Goal: Task Accomplishment & Management: Manage account settings

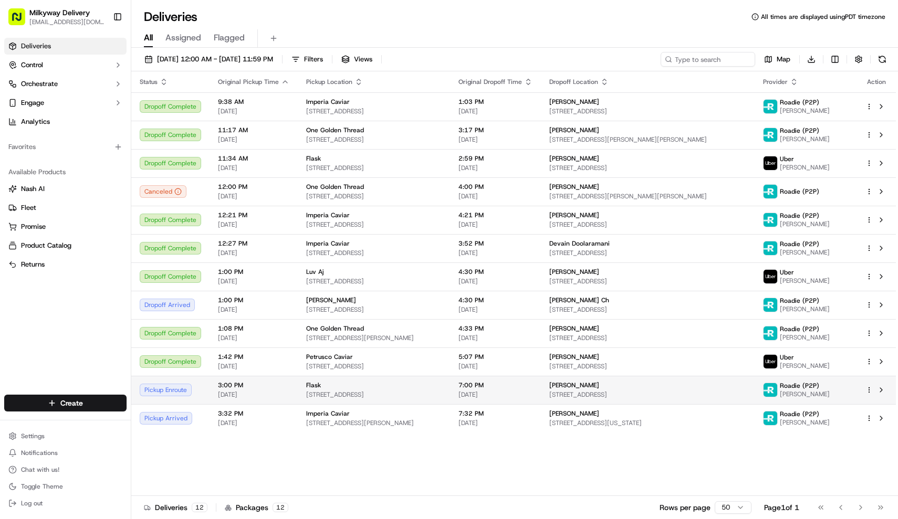
click at [260, 389] on span "3:00 PM" at bounding box center [253, 385] width 71 height 8
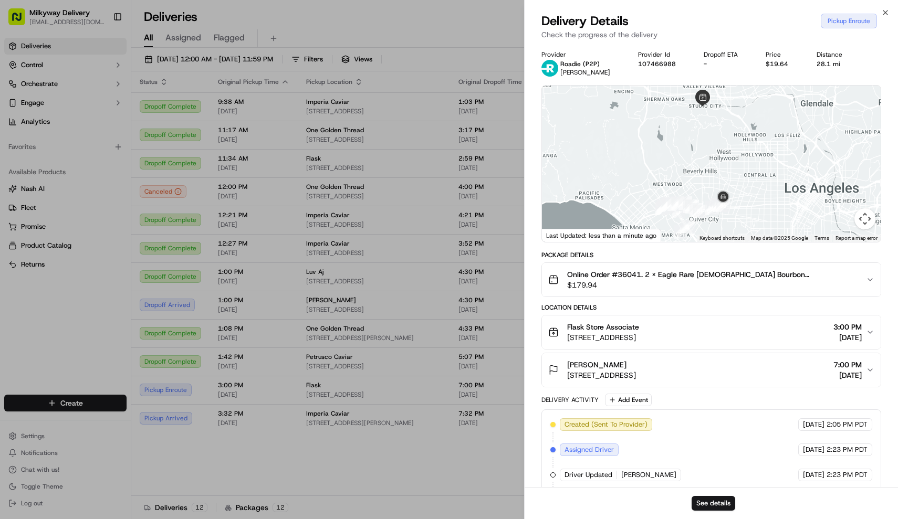
drag, startPoint x: 755, startPoint y: 127, endPoint x: 749, endPoint y: 163, distance: 37.2
click at [750, 164] on div at bounding box center [711, 164] width 339 height 156
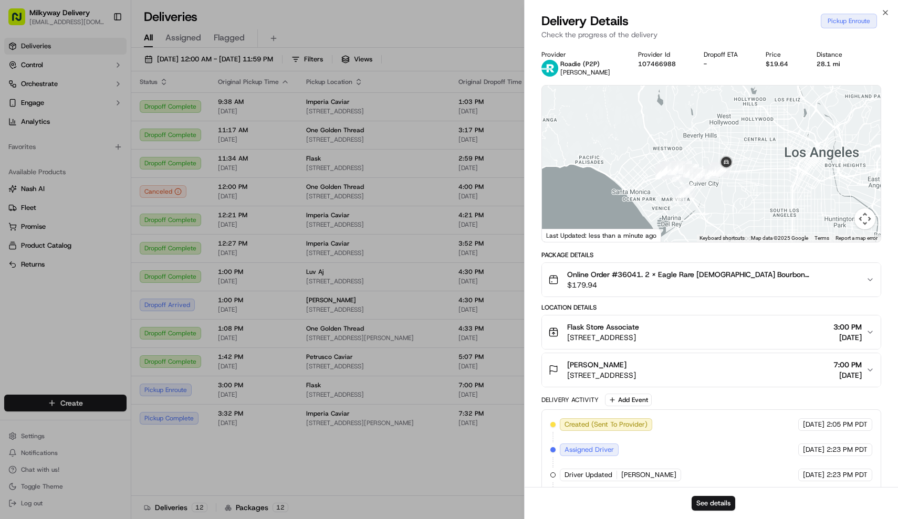
drag, startPoint x: 715, startPoint y: 224, endPoint x: 715, endPoint y: 189, distance: 34.6
click at [715, 189] on div at bounding box center [711, 164] width 339 height 156
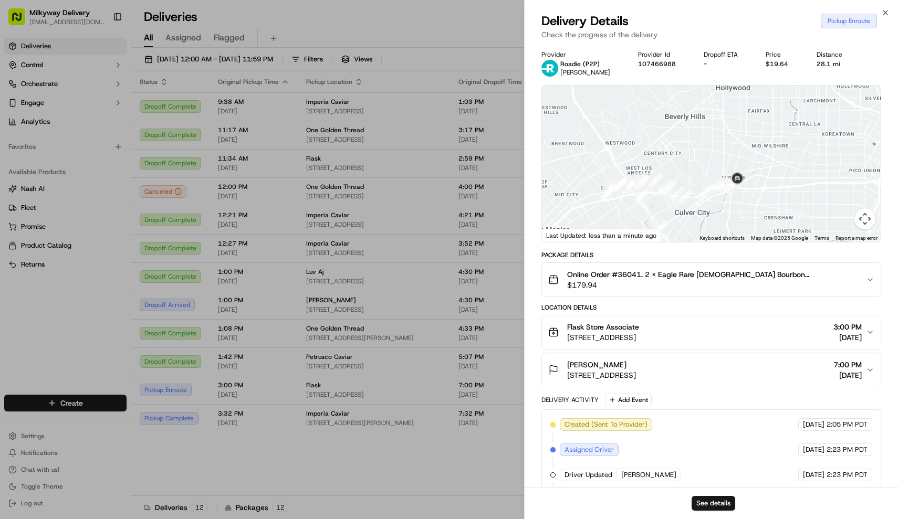
drag, startPoint x: 724, startPoint y: 176, endPoint x: 724, endPoint y: 213, distance: 36.7
click at [724, 213] on div at bounding box center [711, 164] width 339 height 156
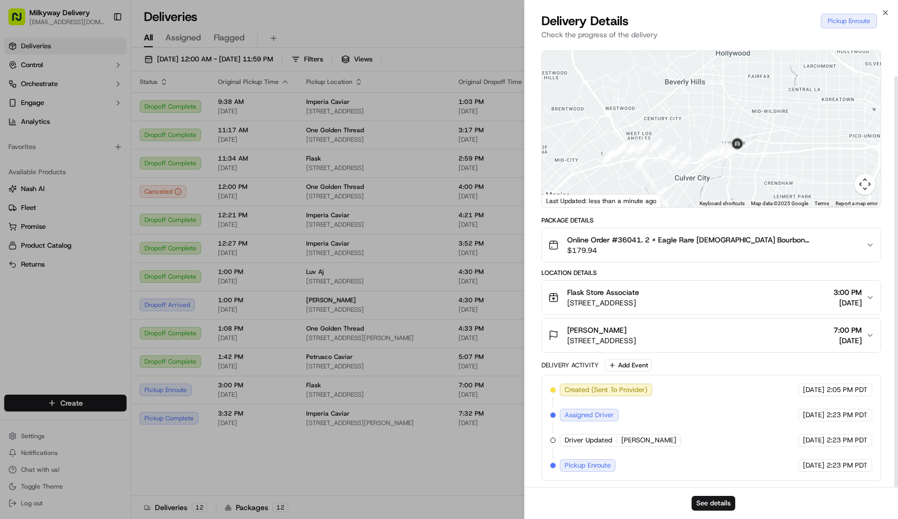
scroll to position [35, 0]
click at [862, 297] on div "Flask Store Associate 12194 Ventura Blvd, Studio City, CA 91604, USA 3:00 PM 09…" at bounding box center [707, 297] width 318 height 21
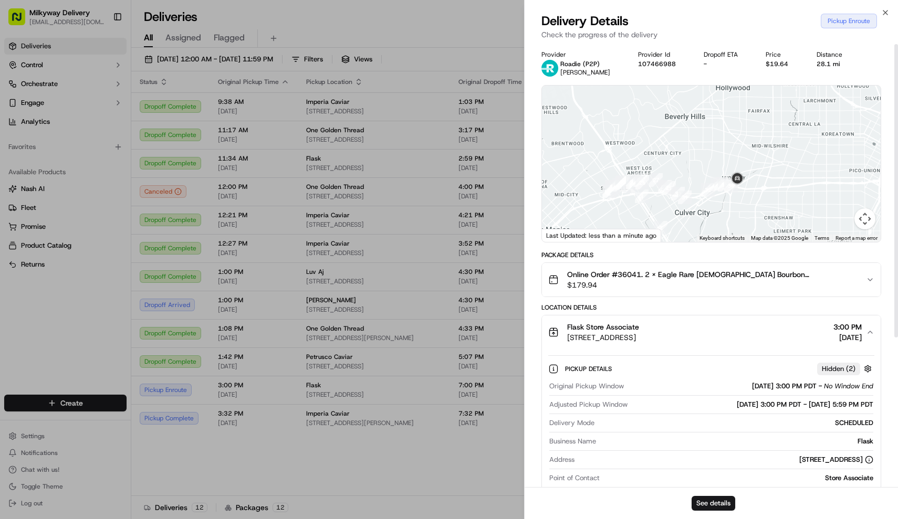
scroll to position [0, 0]
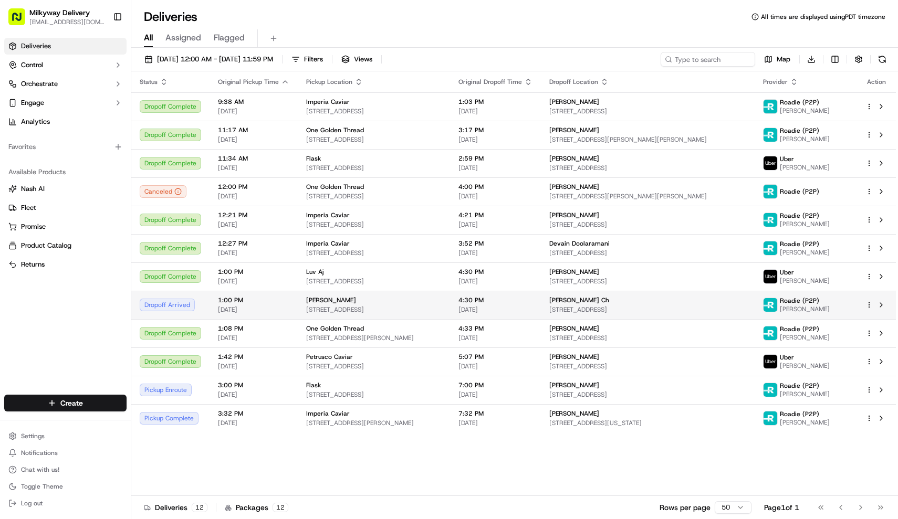
click at [402, 319] on td "Steve H 2371 Century Hill, Century City, CA 90067, USA" at bounding box center [374, 305] width 152 height 28
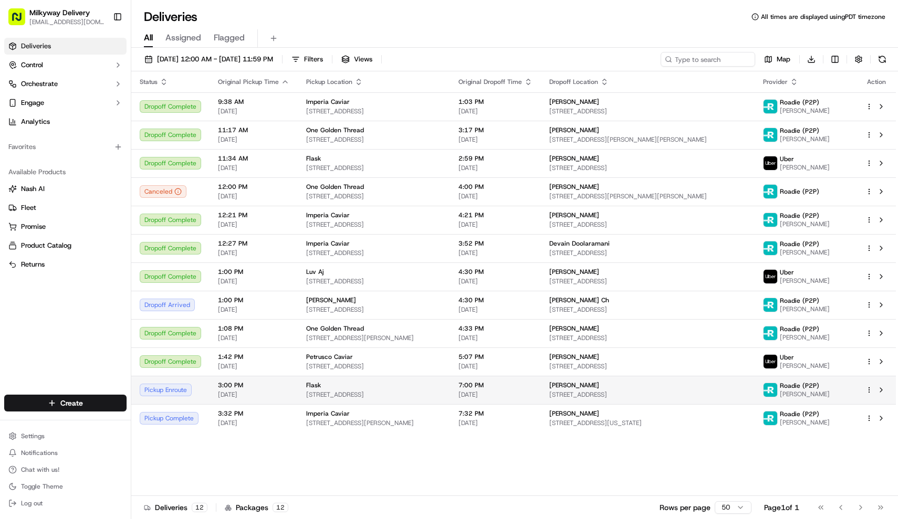
click at [262, 389] on span "3:00 PM" at bounding box center [253, 385] width 71 height 8
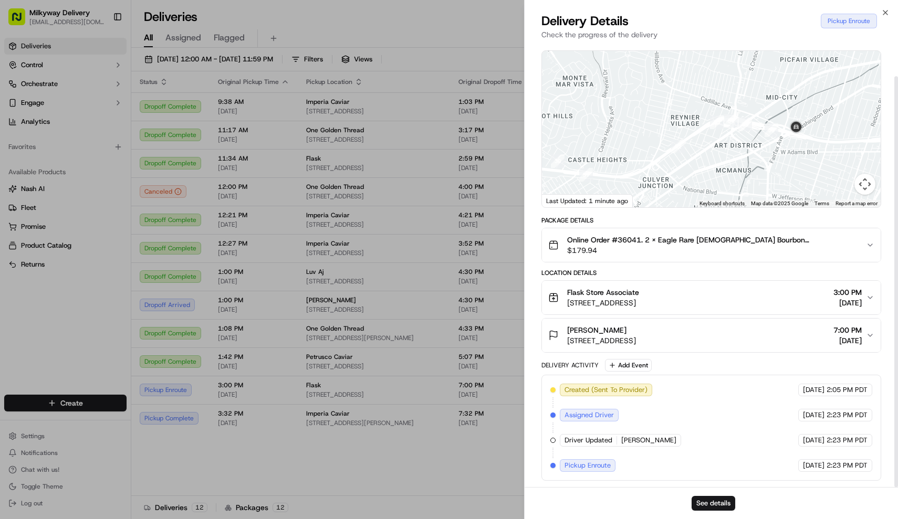
scroll to position [35, 0]
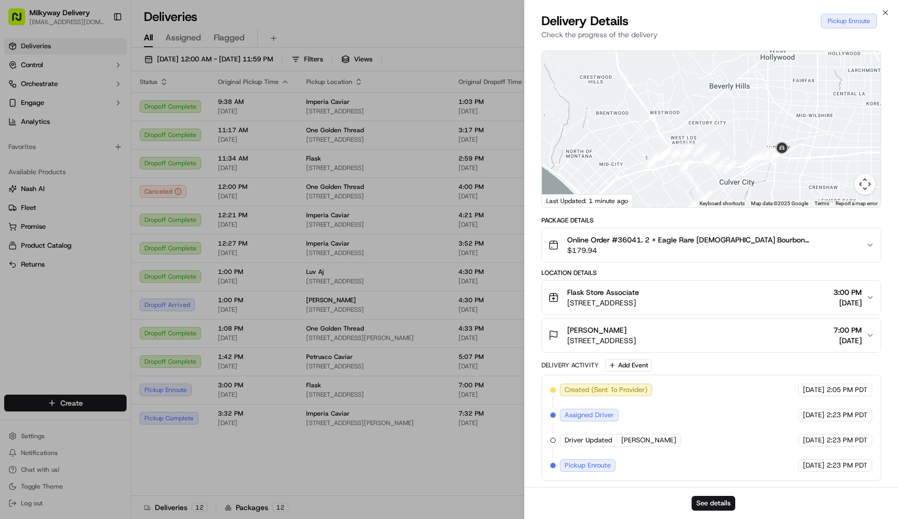
drag, startPoint x: 829, startPoint y: 70, endPoint x: 798, endPoint y: 135, distance: 71.9
click at [798, 135] on div at bounding box center [711, 129] width 339 height 156
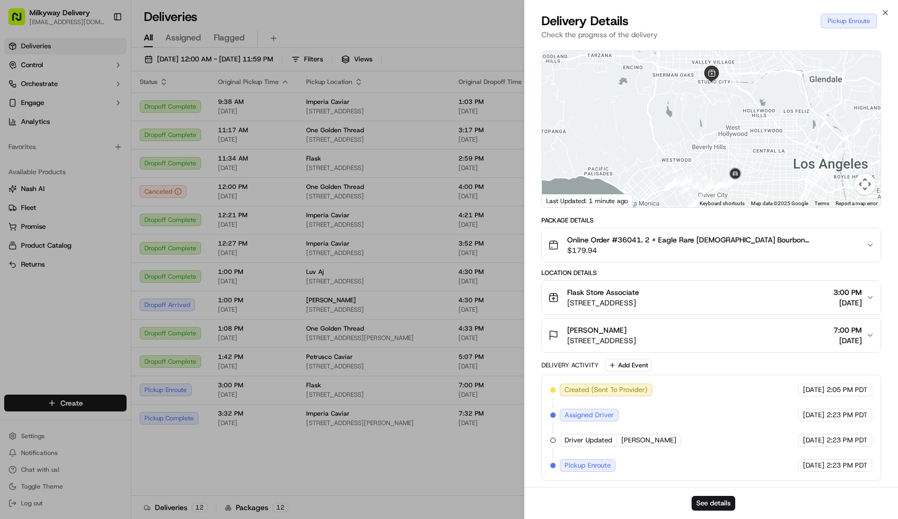
drag, startPoint x: 806, startPoint y: 107, endPoint x: 750, endPoint y: 143, distance: 66.5
click at [750, 143] on div at bounding box center [711, 129] width 339 height 156
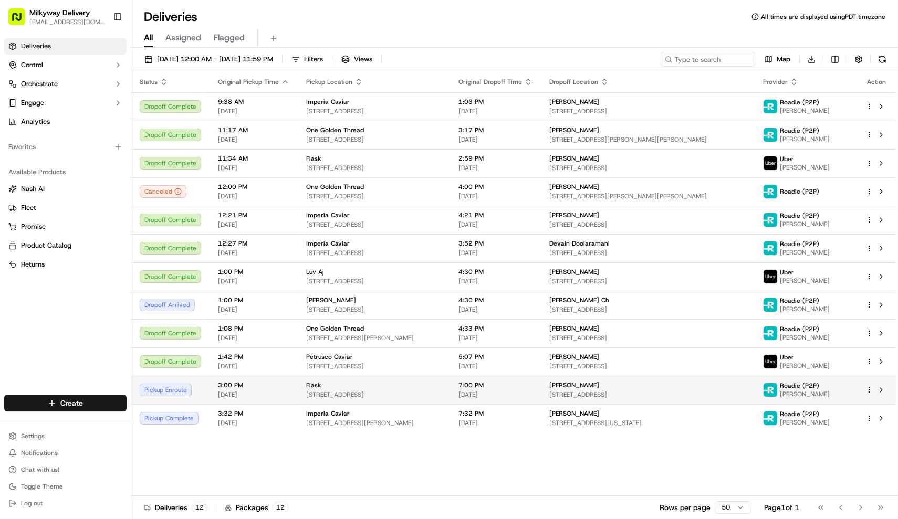
click at [868, 395] on html "Milkyway Delivery farmon@milkywayxpress.com Toggle Sidebar Deliveries Control O…" at bounding box center [449, 259] width 898 height 519
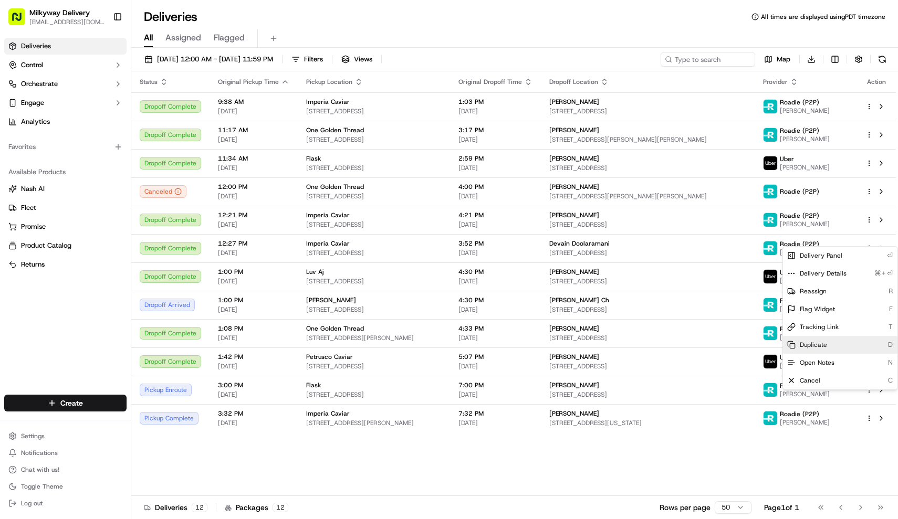
click at [852, 341] on div "Duplicate D" at bounding box center [840, 345] width 114 height 18
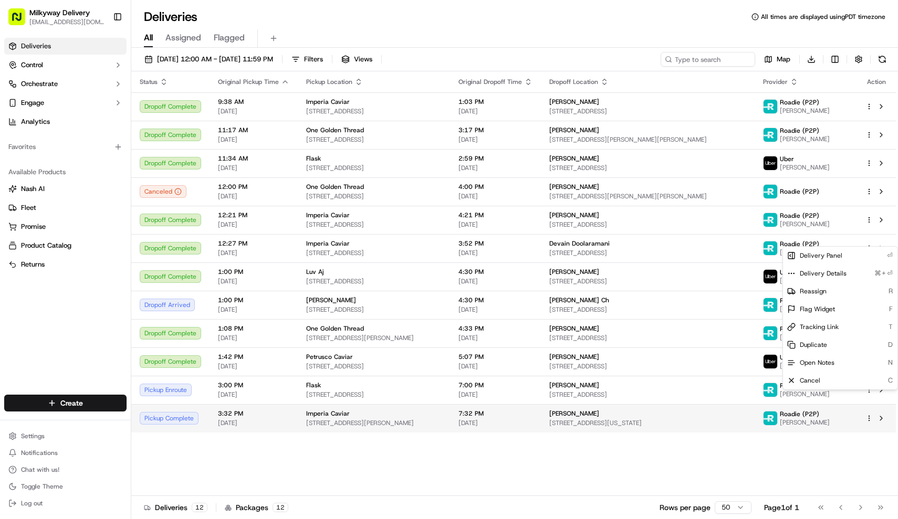
click at [308, 413] on html "Milkyway Delivery farmon@milkywayxpress.com Toggle Sidebar Deliveries Control O…" at bounding box center [449, 259] width 898 height 519
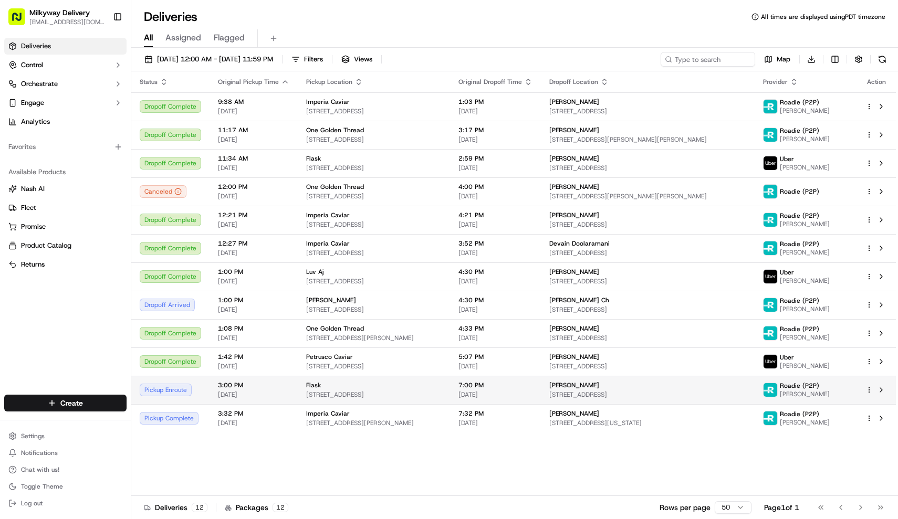
click at [321, 396] on span "[STREET_ADDRESS]" at bounding box center [373, 395] width 135 height 8
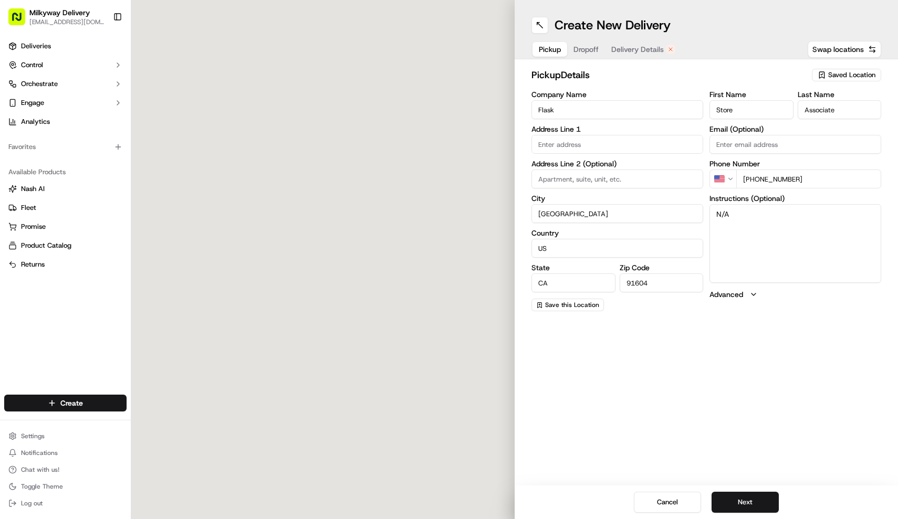
type input "[STREET_ADDRESS]"
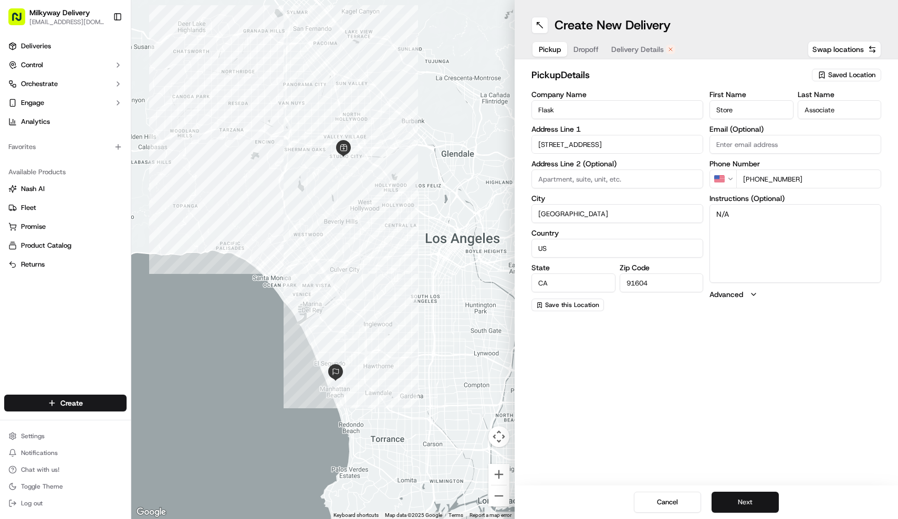
click at [763, 503] on button "Next" at bounding box center [744, 502] width 67 height 21
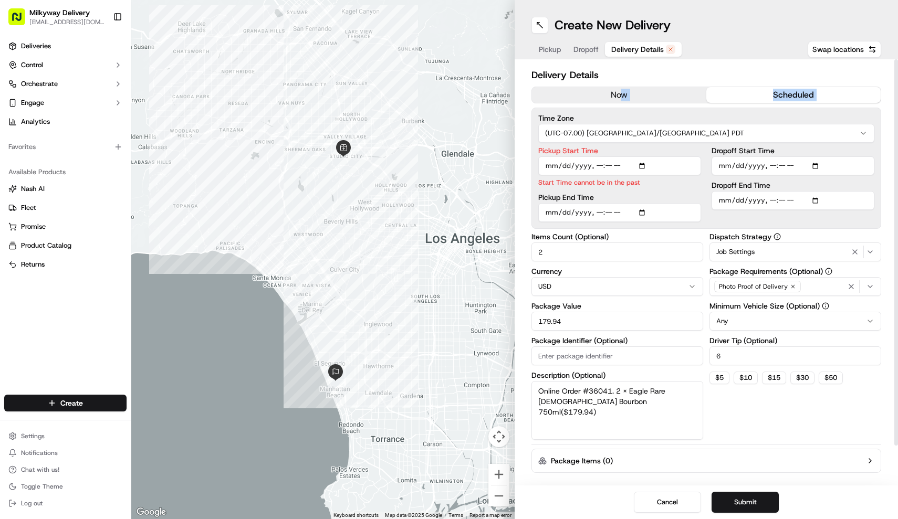
drag, startPoint x: 624, startPoint y: 104, endPoint x: 624, endPoint y: 99, distance: 5.8
click at [624, 99] on div "Delivery Details now scheduled Time Zone (UTC-07.00) America/Los Angeles PDT Pi…" at bounding box center [706, 294] width 350 height 452
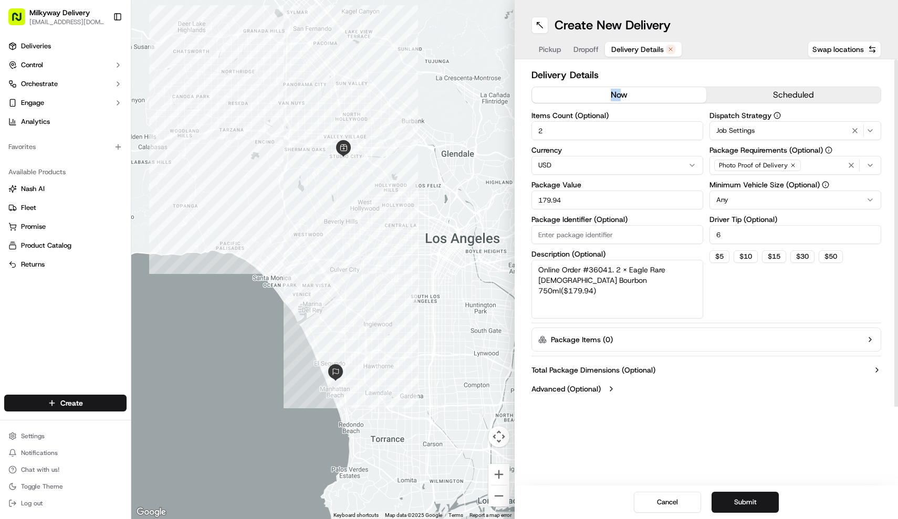
click at [624, 94] on button "now" at bounding box center [619, 95] width 174 height 16
click at [730, 234] on input "6" at bounding box center [795, 234] width 172 height 19
click at [743, 255] on button "$ 10" at bounding box center [745, 256] width 24 height 13
type input "10"
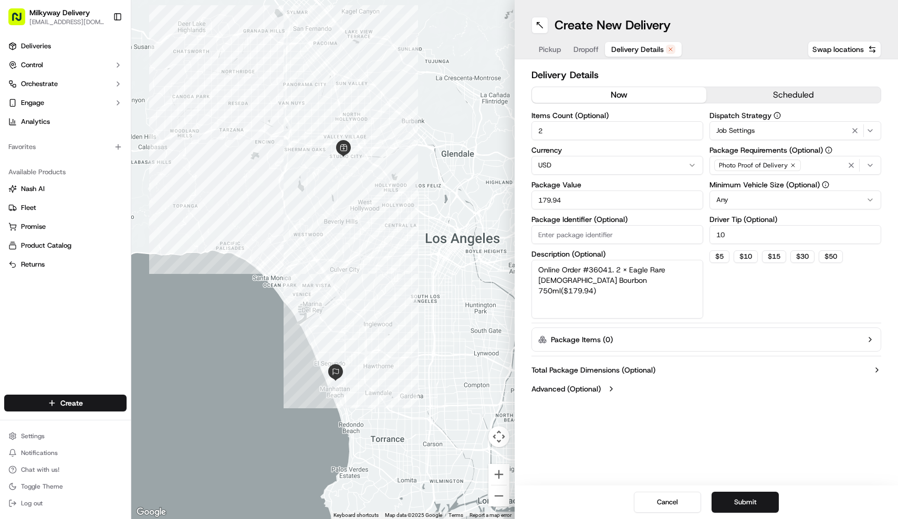
click at [794, 436] on div "Create New Delivery Pickup Dropoff Delivery Details Swap locations Delivery Det…" at bounding box center [705, 259] width 383 height 519
click at [767, 504] on button "Submit" at bounding box center [744, 502] width 67 height 21
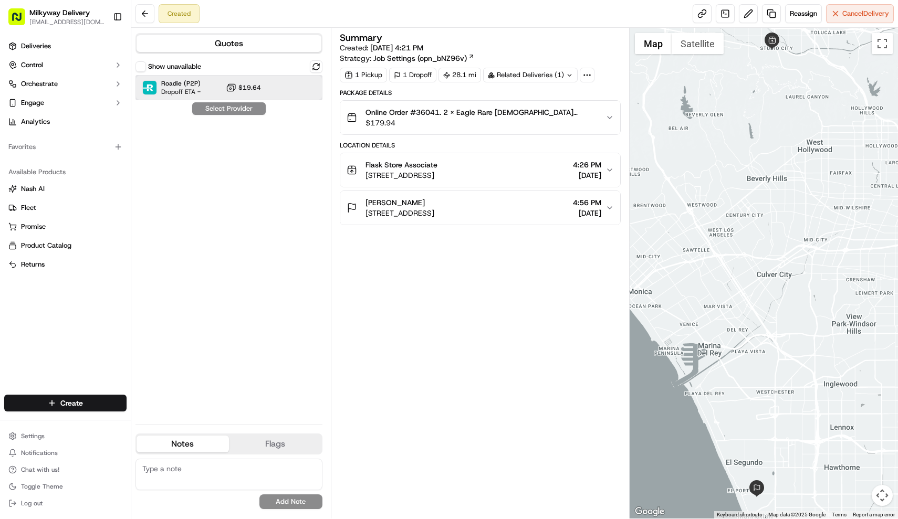
click at [272, 94] on div "Roadie (P2P) Dropoff ETA - $19.64" at bounding box center [228, 87] width 187 height 25
click at [244, 113] on button "Assign Provider" at bounding box center [229, 108] width 75 height 13
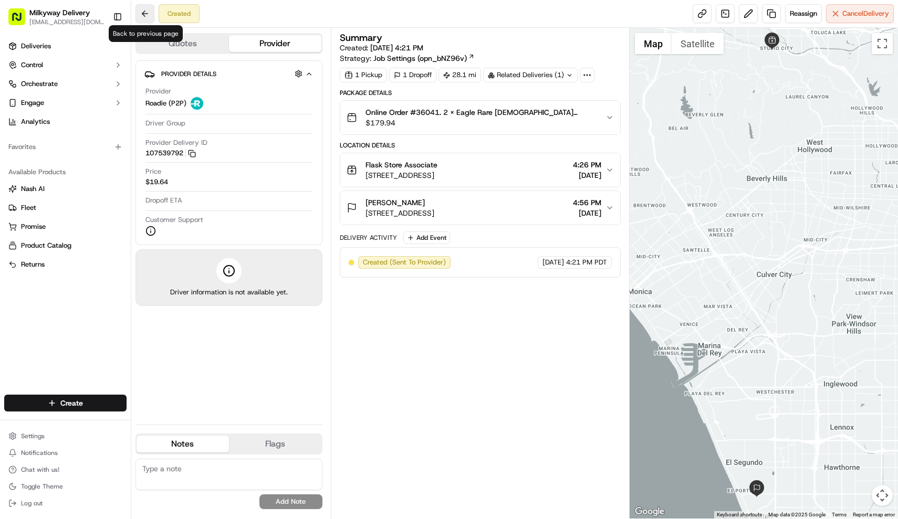
click at [149, 18] on button at bounding box center [144, 13] width 19 height 19
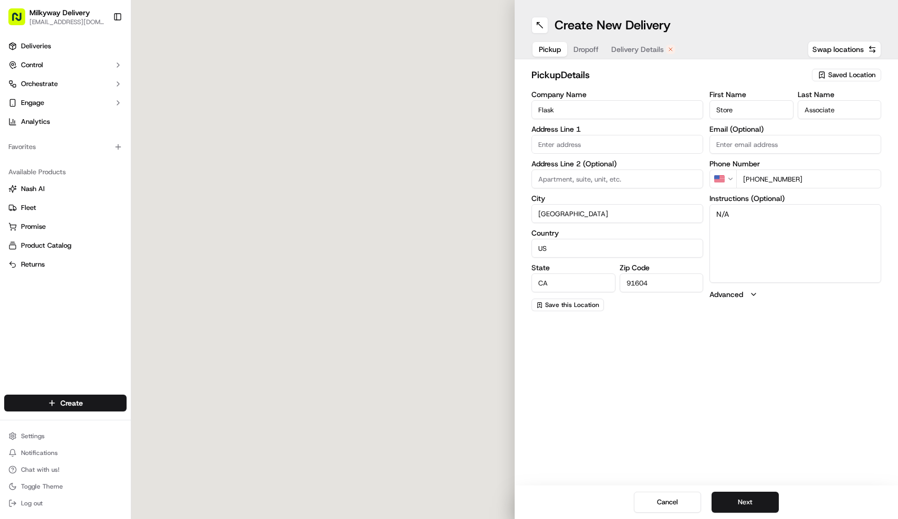
type input "12194 Ventura Blvd"
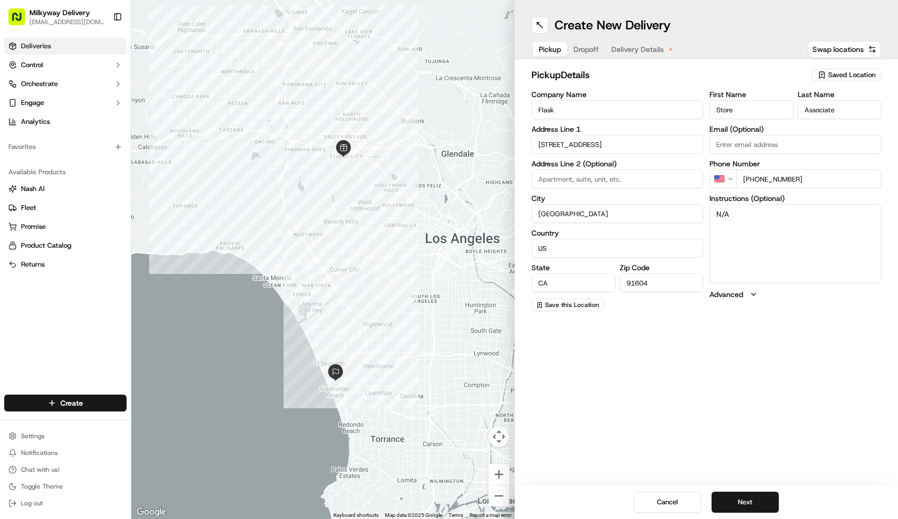
click at [50, 43] on span "Deliveries" at bounding box center [36, 45] width 30 height 9
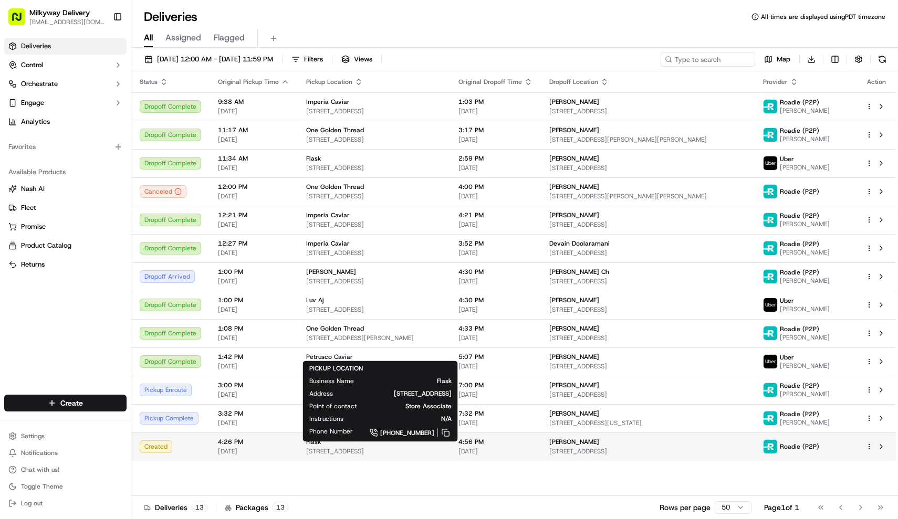
click at [441, 453] on span "[STREET_ADDRESS]" at bounding box center [373, 451] width 135 height 8
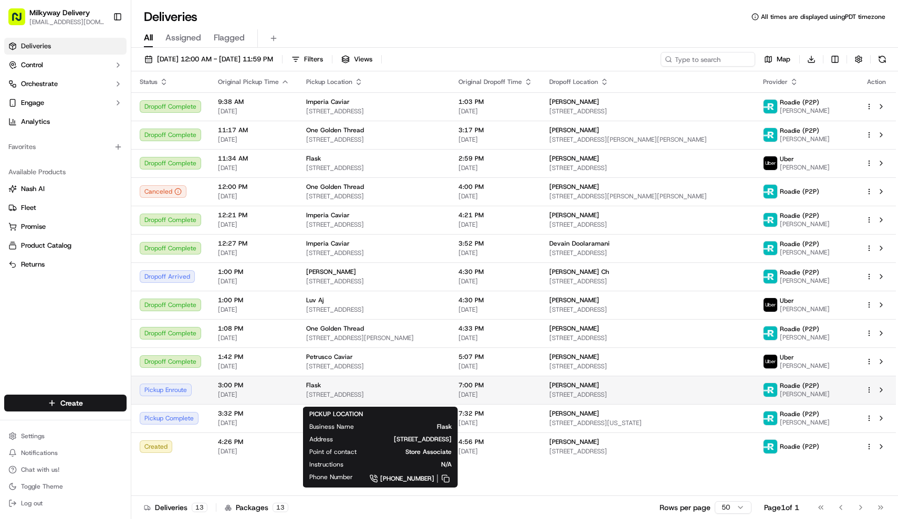
click at [331, 399] on span "[STREET_ADDRESS]" at bounding box center [373, 395] width 135 height 8
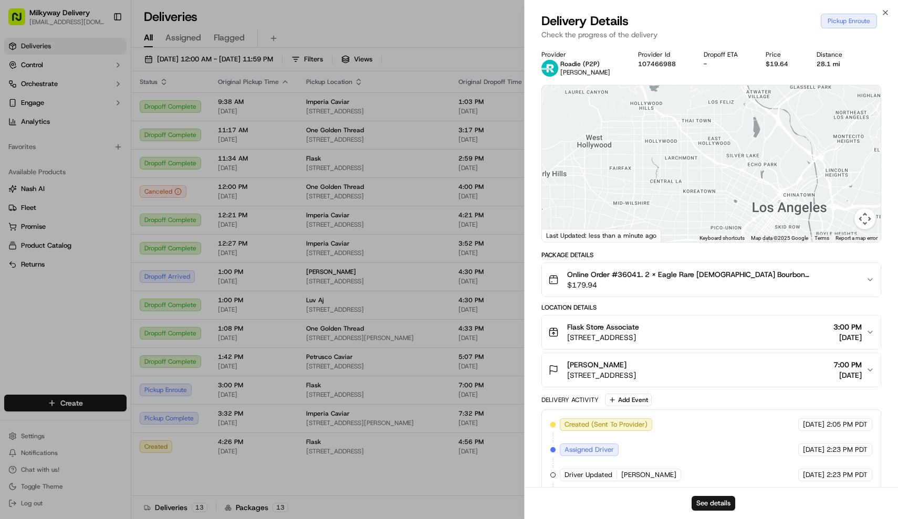
drag, startPoint x: 694, startPoint y: 117, endPoint x: 694, endPoint y: 241, distance: 124.4
click at [694, 241] on div "1 2 3 4 5 6 7 8 9 10 11 12 13 14 15 16 17 18 19 20 21 22 23 24 25 26 27 28 29 3…" at bounding box center [711, 164] width 339 height 156
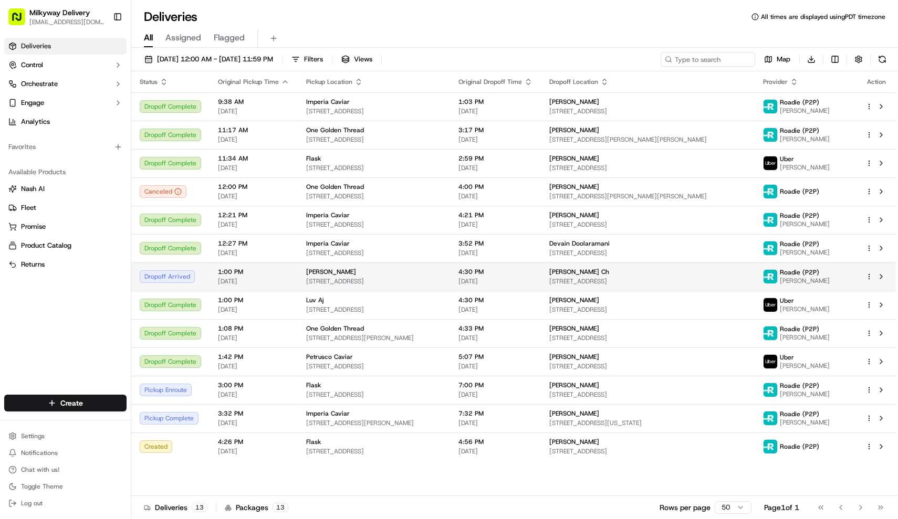
click at [349, 276] on div "Steve H" at bounding box center [373, 272] width 135 height 8
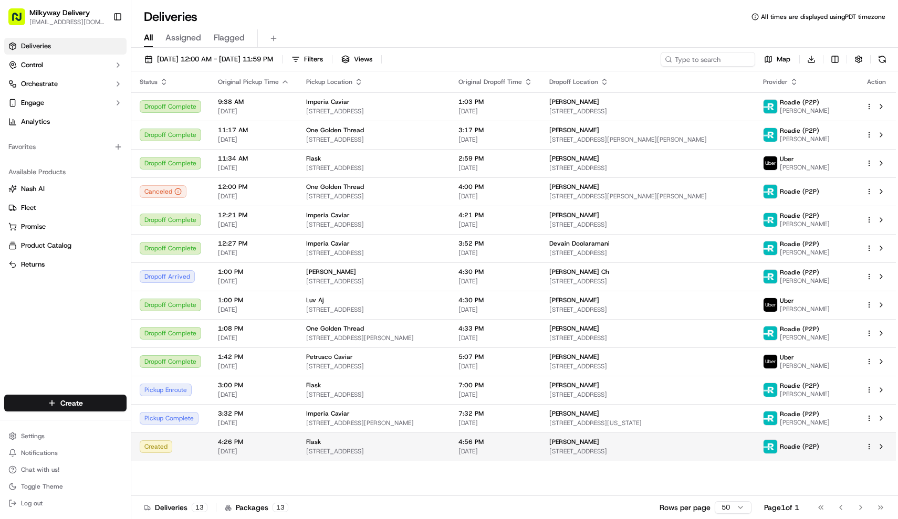
click at [429, 456] on span "[STREET_ADDRESS]" at bounding box center [373, 451] width 135 height 8
click at [335, 456] on span "[STREET_ADDRESS]" at bounding box center [373, 451] width 135 height 8
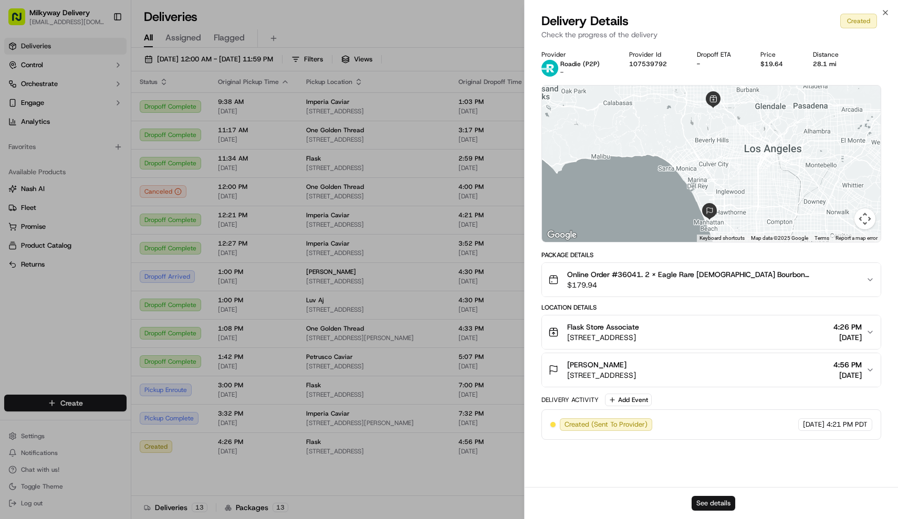
click at [724, 501] on button "See details" at bounding box center [713, 503] width 44 height 15
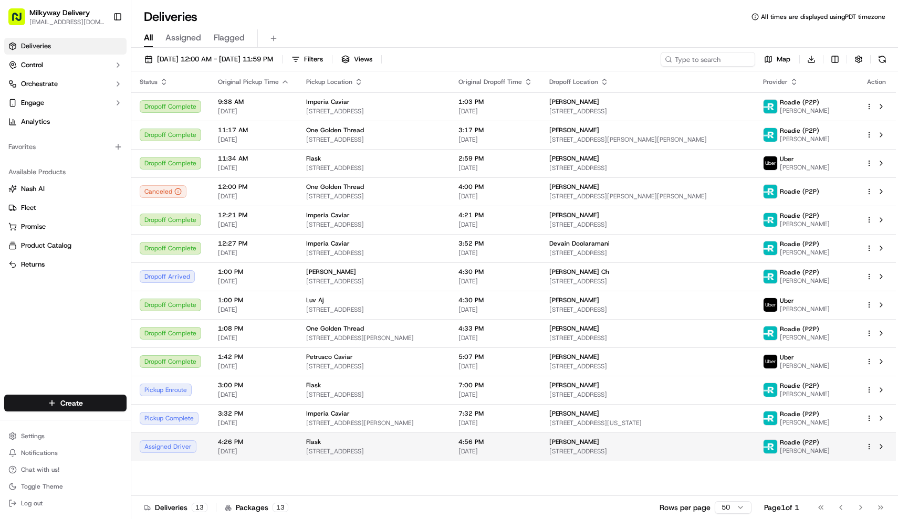
click at [346, 446] on div "Flask" at bounding box center [373, 442] width 135 height 8
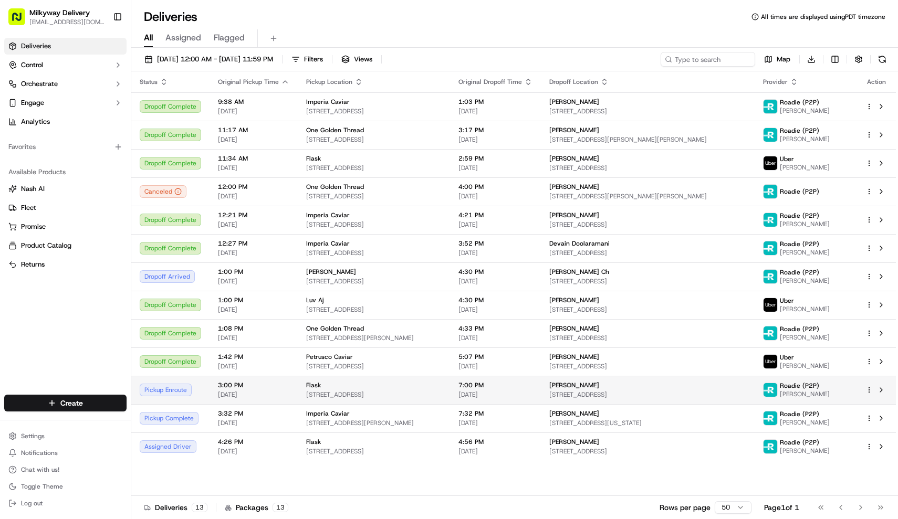
click at [408, 389] on div "Flask" at bounding box center [373, 385] width 135 height 8
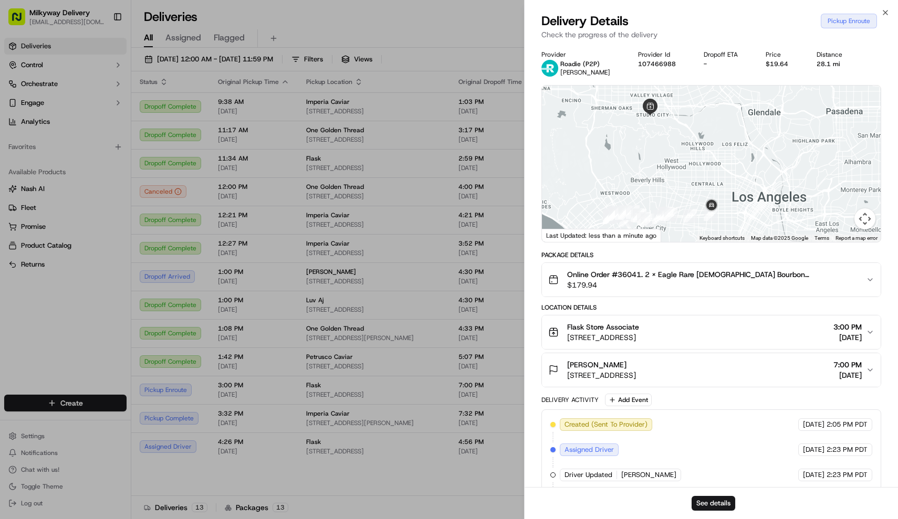
drag, startPoint x: 744, startPoint y: 138, endPoint x: 737, endPoint y: 212, distance: 73.8
click at [737, 212] on div at bounding box center [711, 164] width 339 height 156
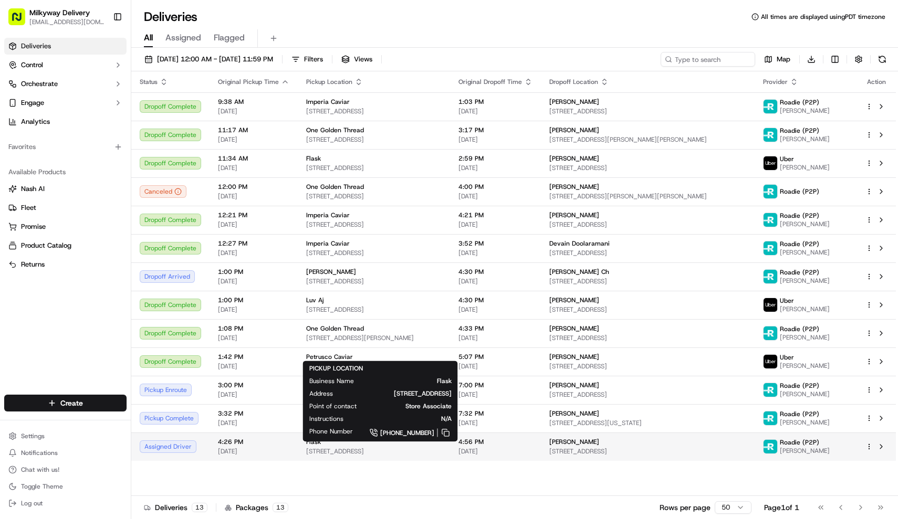
click at [376, 446] on div "Flask" at bounding box center [373, 442] width 135 height 8
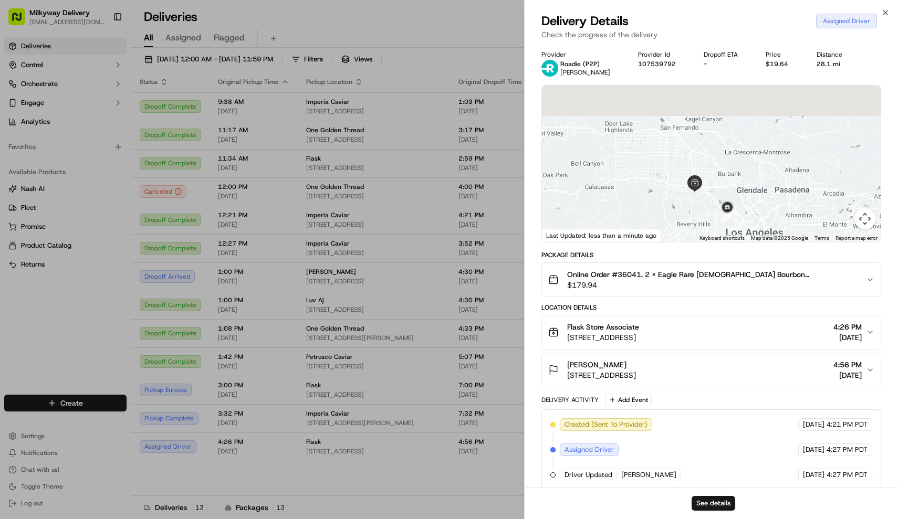
drag, startPoint x: 730, startPoint y: 115, endPoint x: 714, endPoint y: 197, distance: 83.4
click at [714, 197] on div at bounding box center [711, 164] width 339 height 156
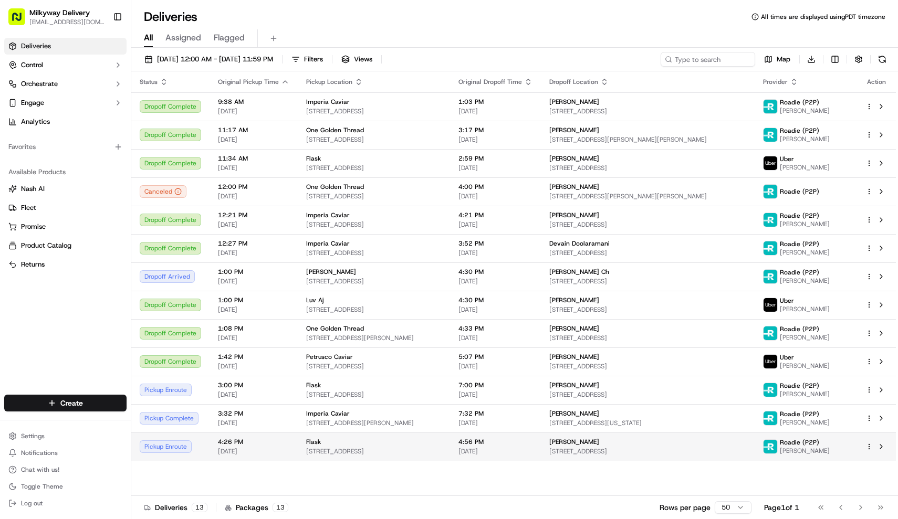
click at [361, 446] on div "Flask" at bounding box center [373, 442] width 135 height 8
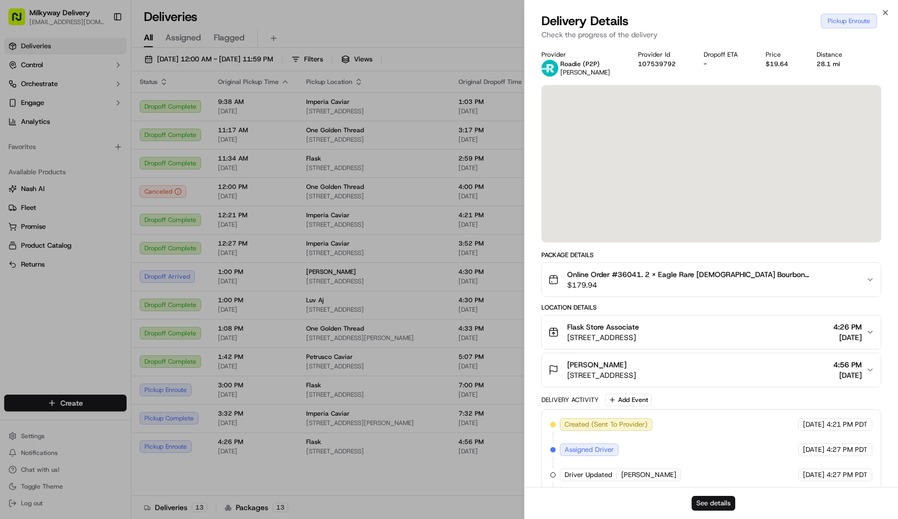
click at [722, 508] on button "See details" at bounding box center [713, 503] width 44 height 15
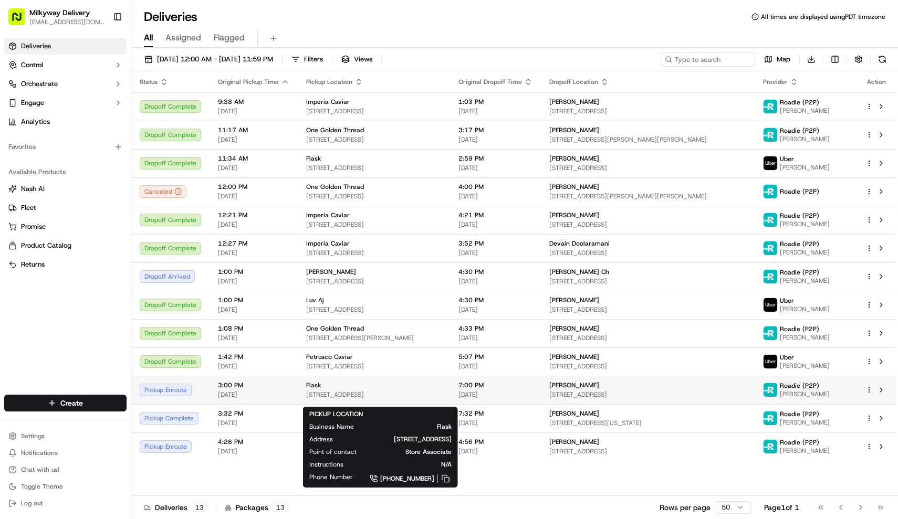
click at [335, 399] on span "[STREET_ADDRESS]" at bounding box center [373, 395] width 135 height 8
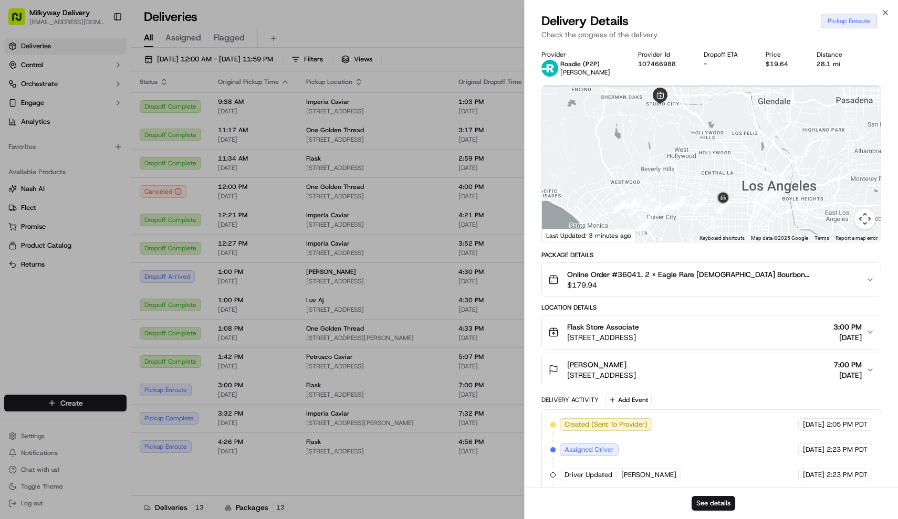
drag, startPoint x: 740, startPoint y: 134, endPoint x: 740, endPoint y: 178, distance: 44.6
click at [740, 178] on div at bounding box center [711, 164] width 339 height 156
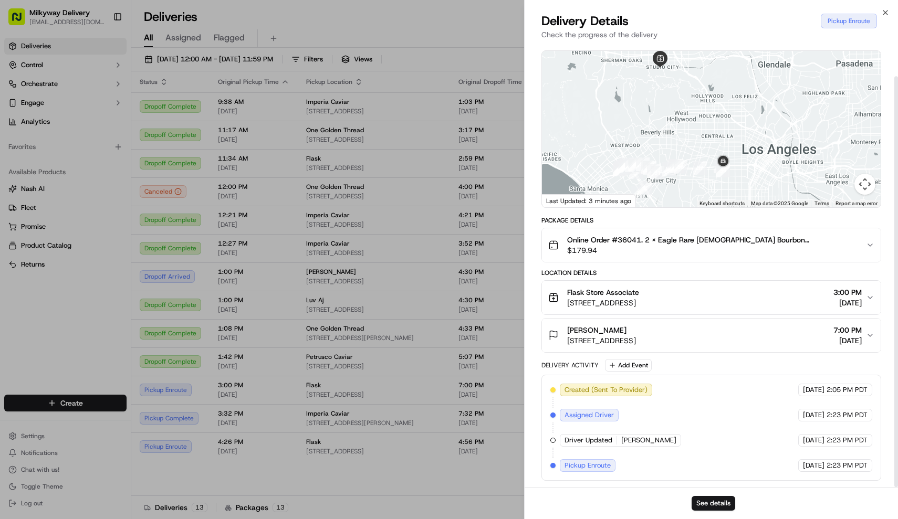
scroll to position [35, 0]
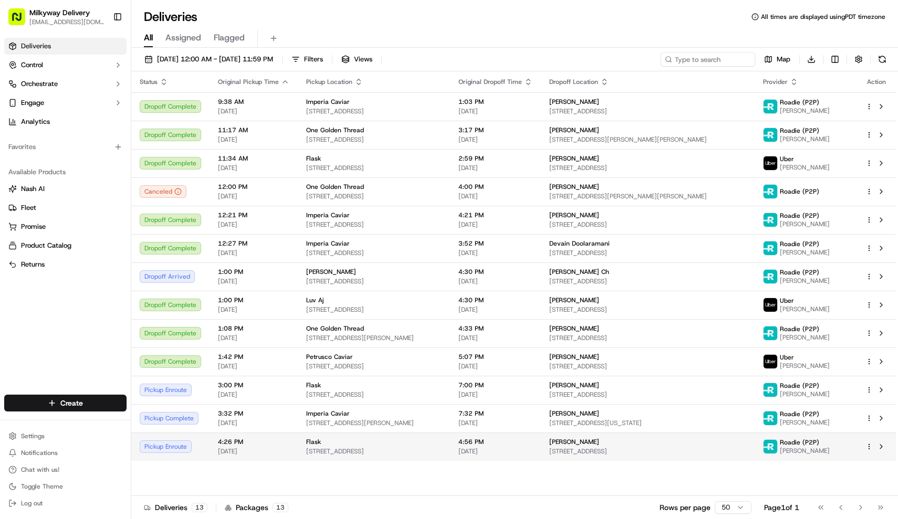
click at [363, 454] on span "[STREET_ADDRESS]" at bounding box center [373, 451] width 135 height 8
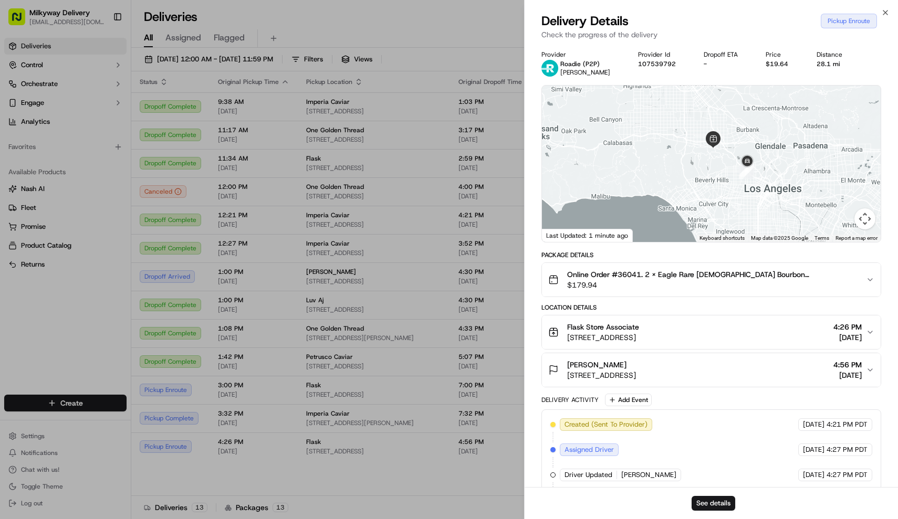
drag, startPoint x: 761, startPoint y: 111, endPoint x: 761, endPoint y: 155, distance: 44.1
click at [761, 155] on div at bounding box center [711, 164] width 339 height 156
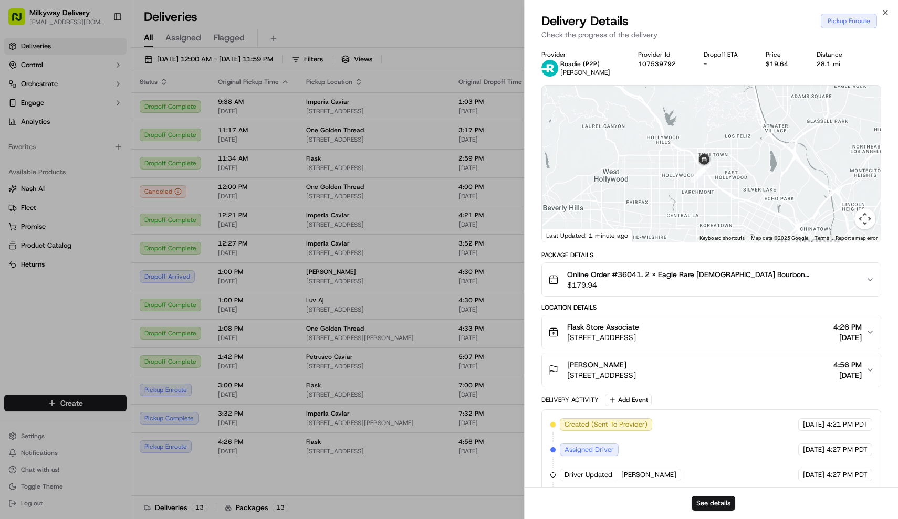
drag, startPoint x: 728, startPoint y: 221, endPoint x: 728, endPoint y: 158, distance: 63.0
click at [728, 158] on div at bounding box center [711, 164] width 339 height 156
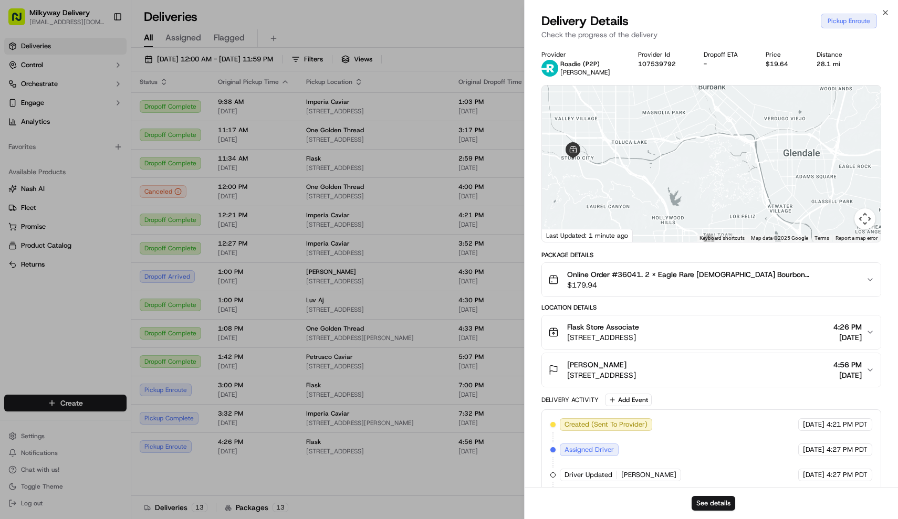
drag, startPoint x: 722, startPoint y: 128, endPoint x: 726, endPoint y: 213, distance: 84.6
click at [726, 213] on div at bounding box center [711, 164] width 339 height 156
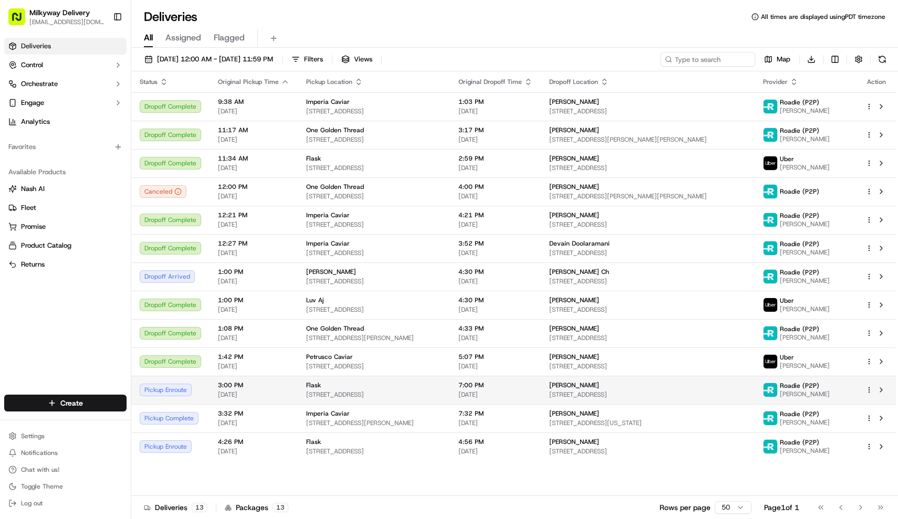
click at [328, 389] on div "Flask" at bounding box center [373, 385] width 135 height 8
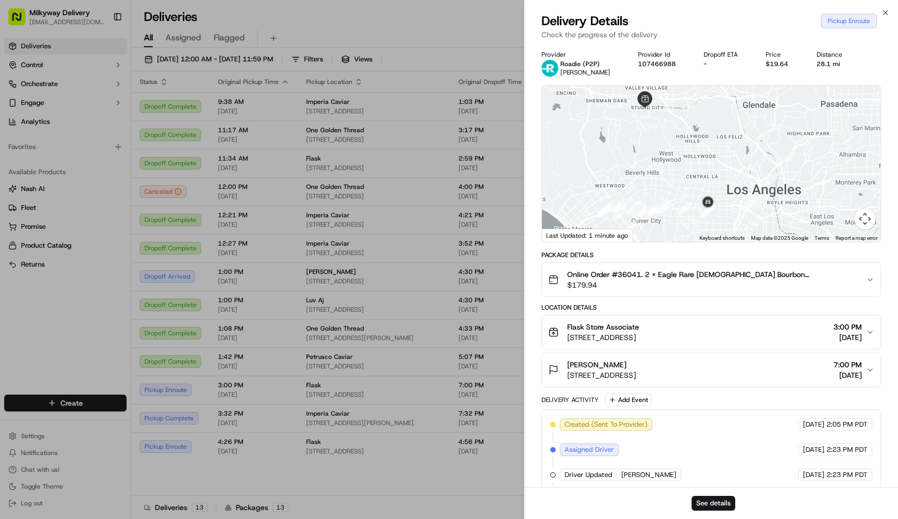
drag, startPoint x: 799, startPoint y: 132, endPoint x: 731, endPoint y: 199, distance: 95.4
click at [731, 199] on div at bounding box center [711, 164] width 339 height 156
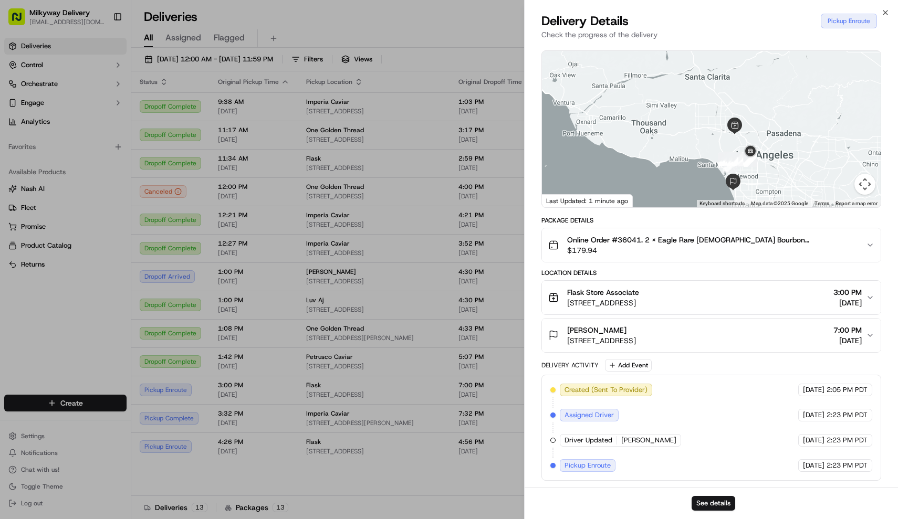
drag, startPoint x: 806, startPoint y: 167, endPoint x: 784, endPoint y: 159, distance: 23.3
click at [784, 159] on div at bounding box center [711, 129] width 339 height 156
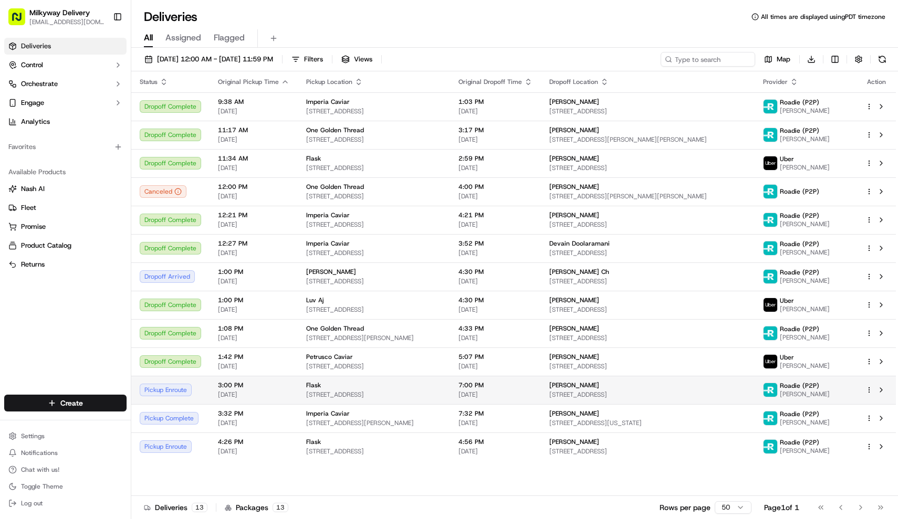
click at [441, 388] on div "Flask" at bounding box center [373, 385] width 135 height 8
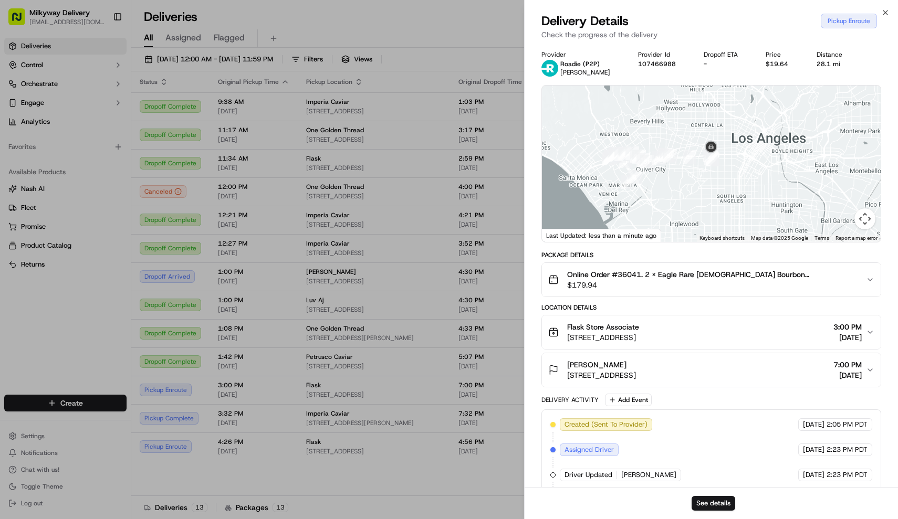
drag, startPoint x: 737, startPoint y: 129, endPoint x: 729, endPoint y: 129, distance: 8.4
click at [729, 129] on div at bounding box center [711, 164] width 339 height 156
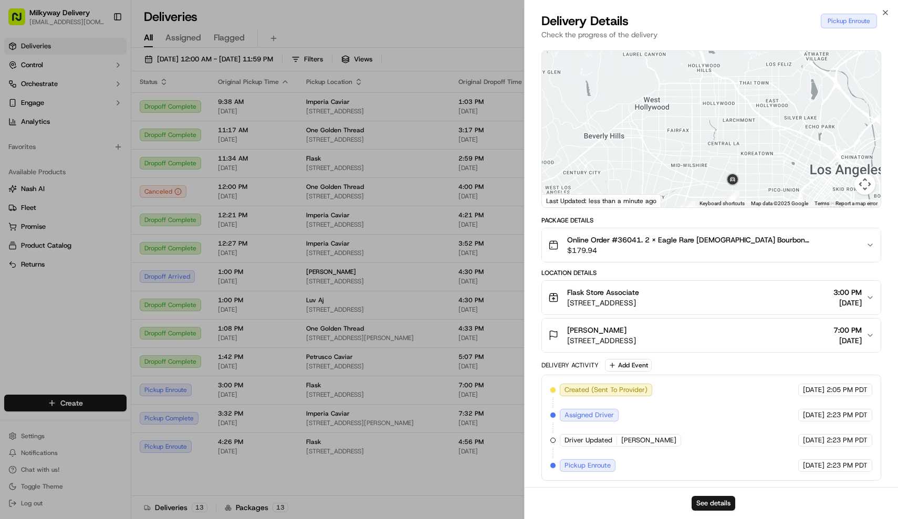
drag, startPoint x: 797, startPoint y: 86, endPoint x: 772, endPoint y: 185, distance: 103.0
click at [772, 185] on div at bounding box center [711, 129] width 339 height 156
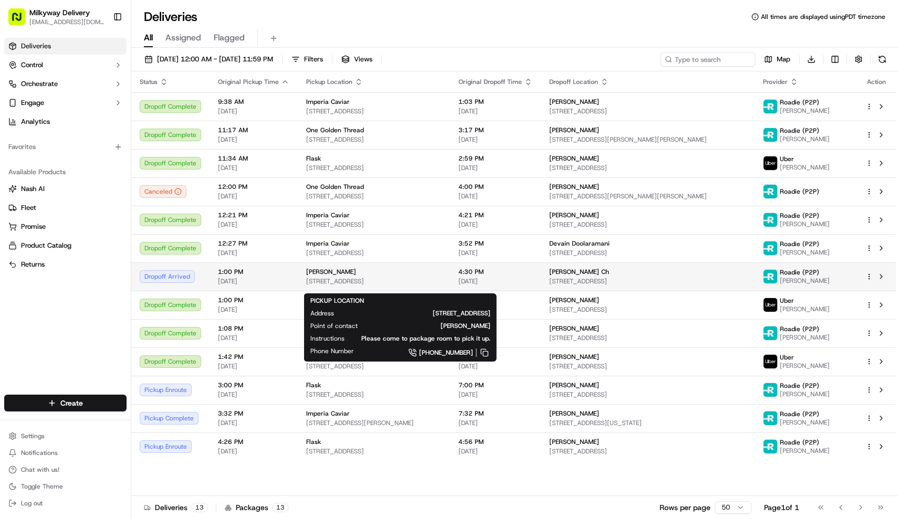
click at [396, 283] on span "2371 Century Hill, Century City, CA 90067, USA" at bounding box center [373, 281] width 135 height 8
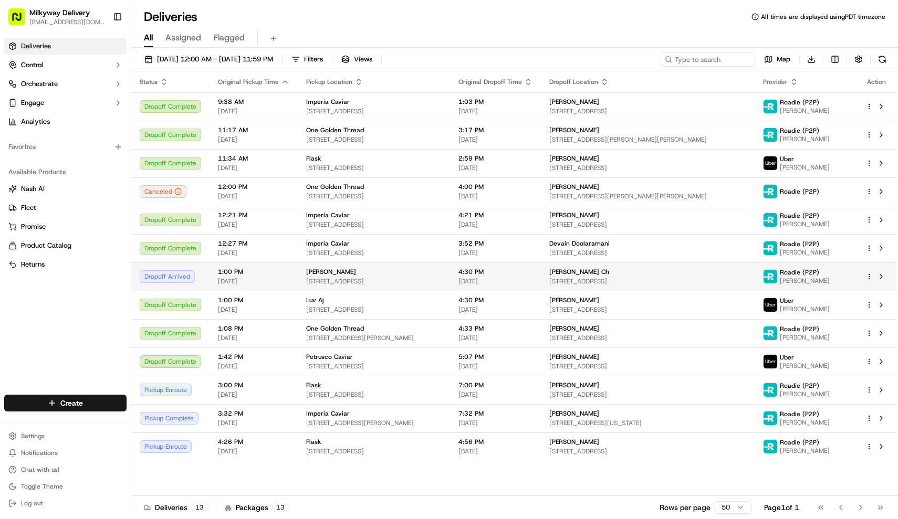
click at [378, 283] on span "2371 Century Hill, Century City, CA 90067, USA" at bounding box center [373, 281] width 135 height 8
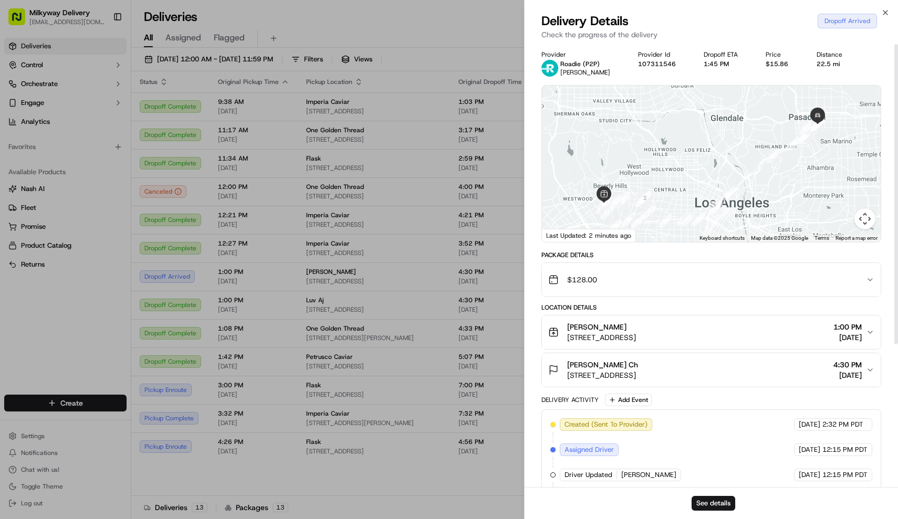
scroll to position [0, 0]
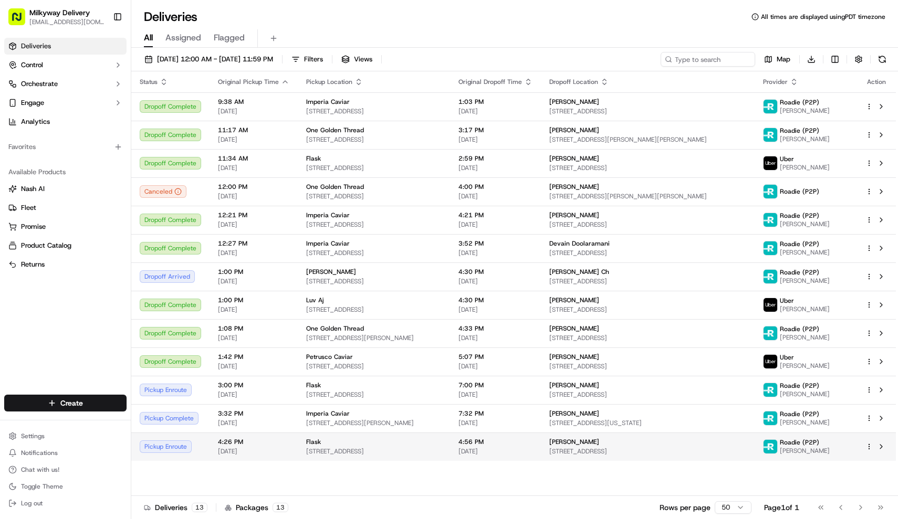
click at [441, 446] on div "Flask" at bounding box center [373, 442] width 135 height 8
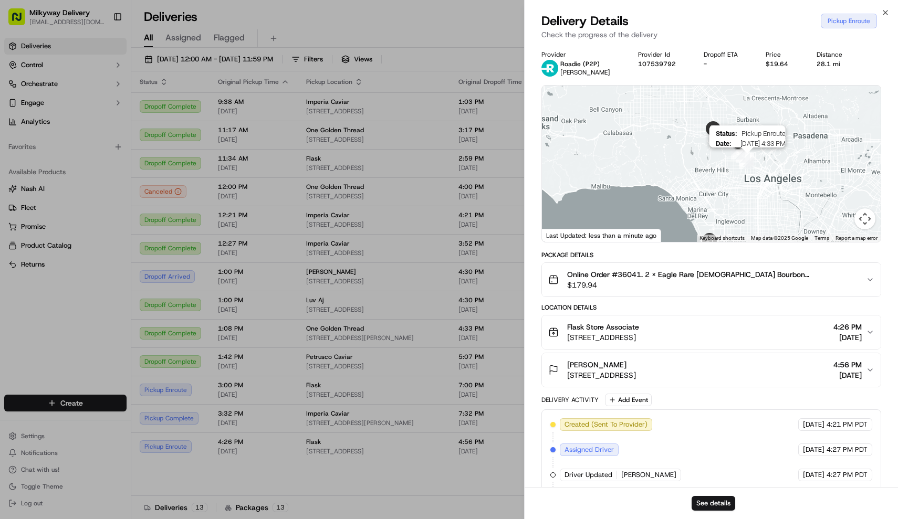
drag, startPoint x: 753, startPoint y: 129, endPoint x: 753, endPoint y: 162, distance: 33.1
click at [753, 162] on img "2" at bounding box center [747, 160] width 14 height 14
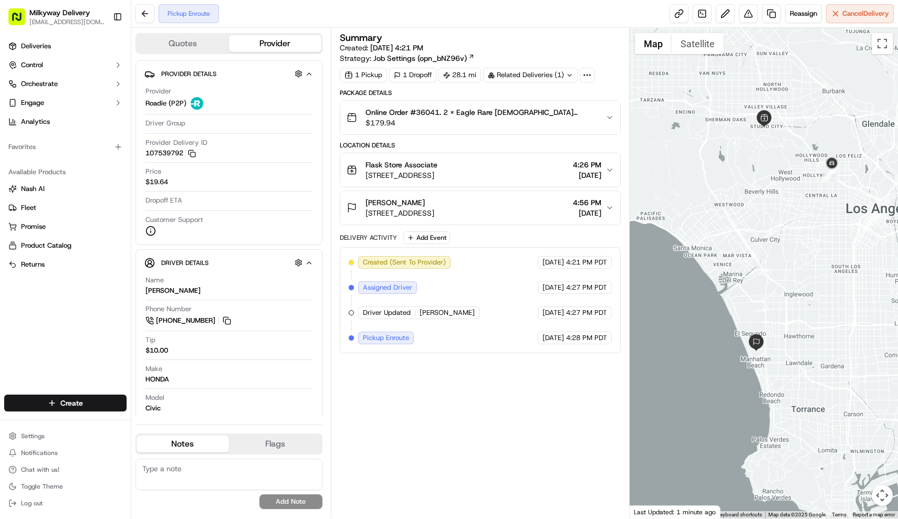
drag, startPoint x: 820, startPoint y: 116, endPoint x: 768, endPoint y: 173, distance: 76.5
click at [768, 173] on div at bounding box center [763, 273] width 268 height 491
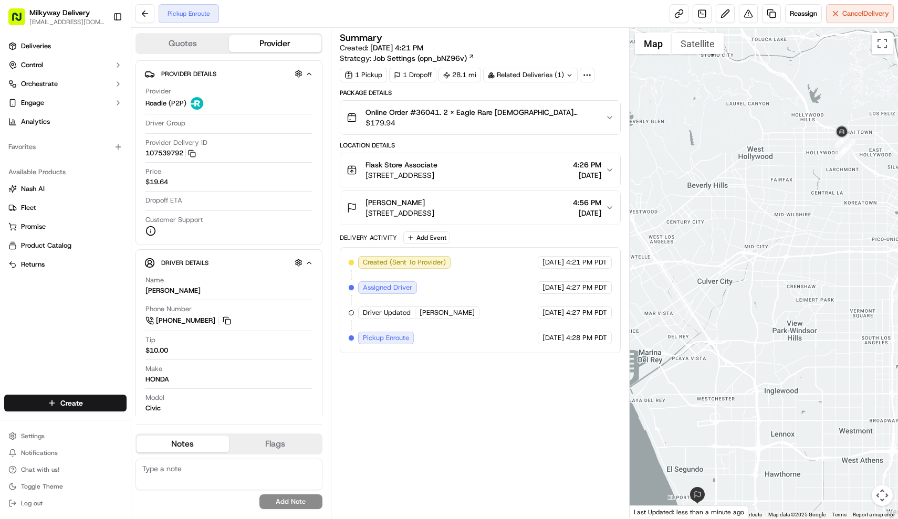
drag, startPoint x: 782, startPoint y: 149, endPoint x: 720, endPoint y: 155, distance: 62.3
click at [720, 155] on div at bounding box center [763, 273] width 268 height 491
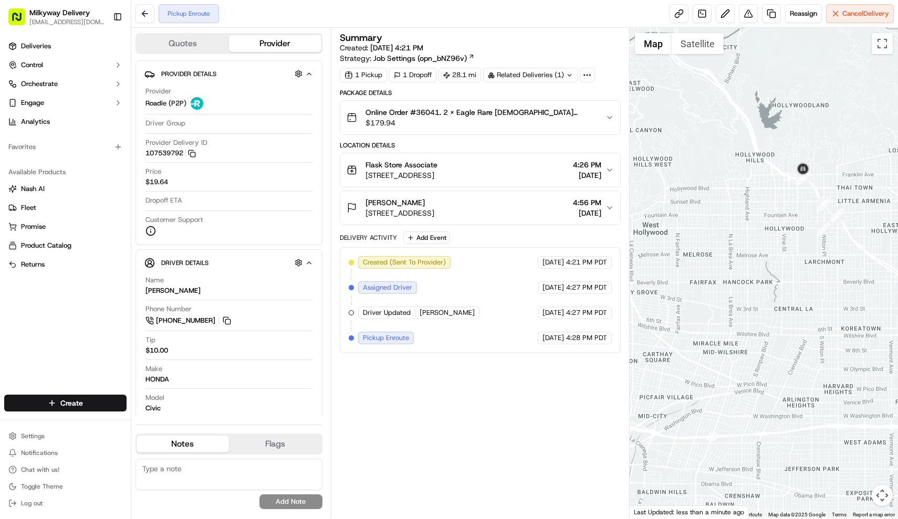
drag, startPoint x: 819, startPoint y: 100, endPoint x: 821, endPoint y: 206, distance: 106.6
click at [821, 206] on div at bounding box center [763, 273] width 268 height 491
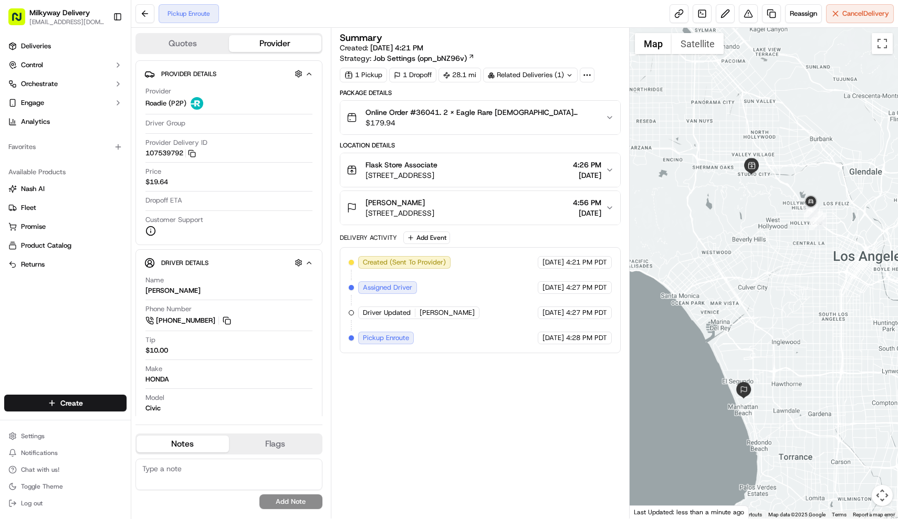
drag, startPoint x: 848, startPoint y: 196, endPoint x: 839, endPoint y: 196, distance: 8.4
click at [839, 196] on div at bounding box center [763, 273] width 268 height 491
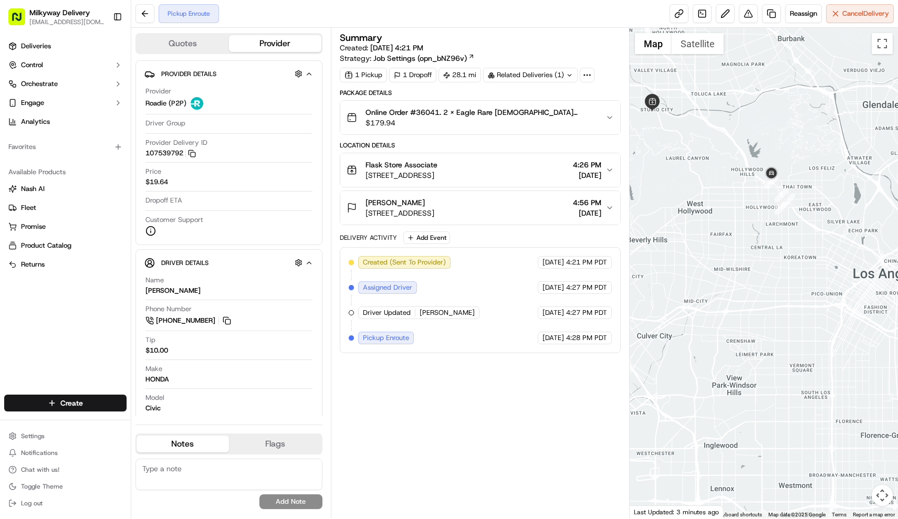
drag, startPoint x: 829, startPoint y: 157, endPoint x: 709, endPoint y: 218, distance: 135.5
click at [709, 218] on div at bounding box center [763, 273] width 268 height 491
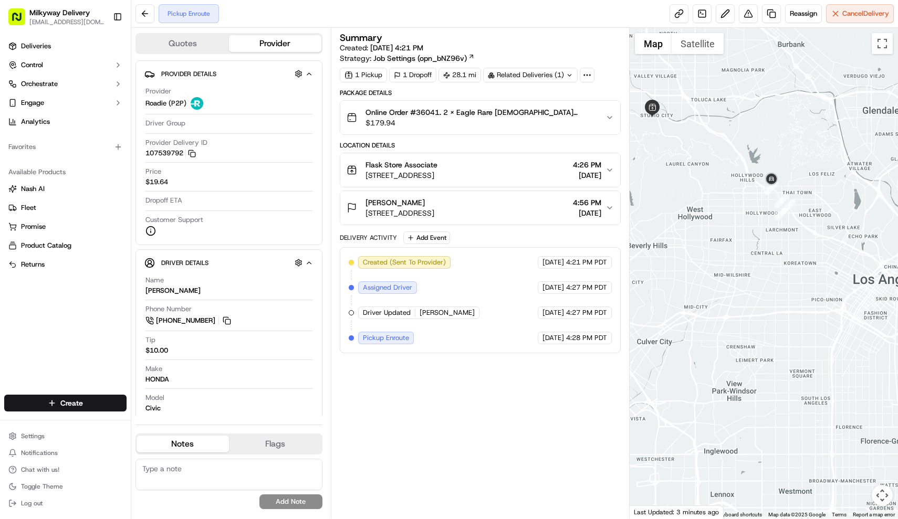
drag, startPoint x: 729, startPoint y: 218, endPoint x: 729, endPoint y: 250, distance: 31.5
click at [729, 250] on div at bounding box center [763, 273] width 268 height 491
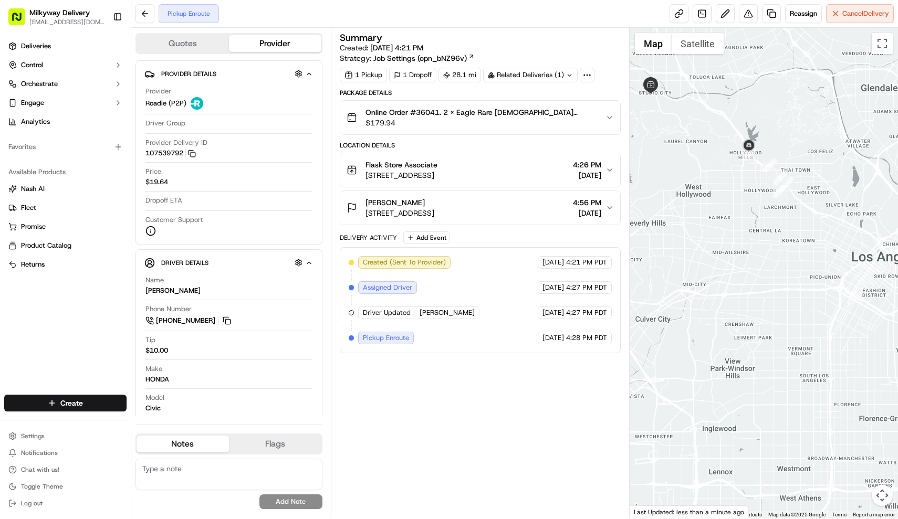
drag, startPoint x: 879, startPoint y: 156, endPoint x: 753, endPoint y: 201, distance: 133.6
click at [753, 201] on div at bounding box center [763, 273] width 268 height 491
click at [554, 1] on div "Pickup Enroute Reassign Cancel Delivery" at bounding box center [514, 14] width 766 height 28
